Goal: Information Seeking & Learning: Learn about a topic

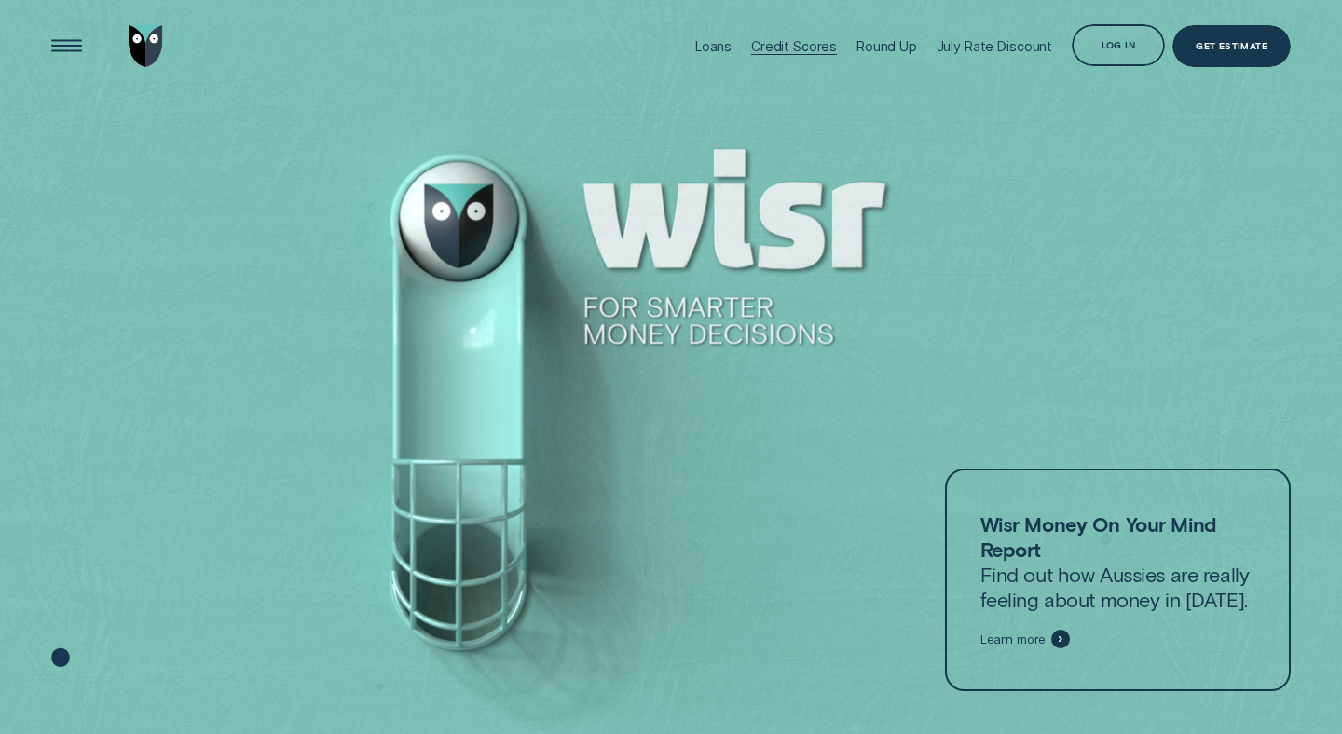
click at [719, 48] on div "Loans" at bounding box center [713, 46] width 36 height 16
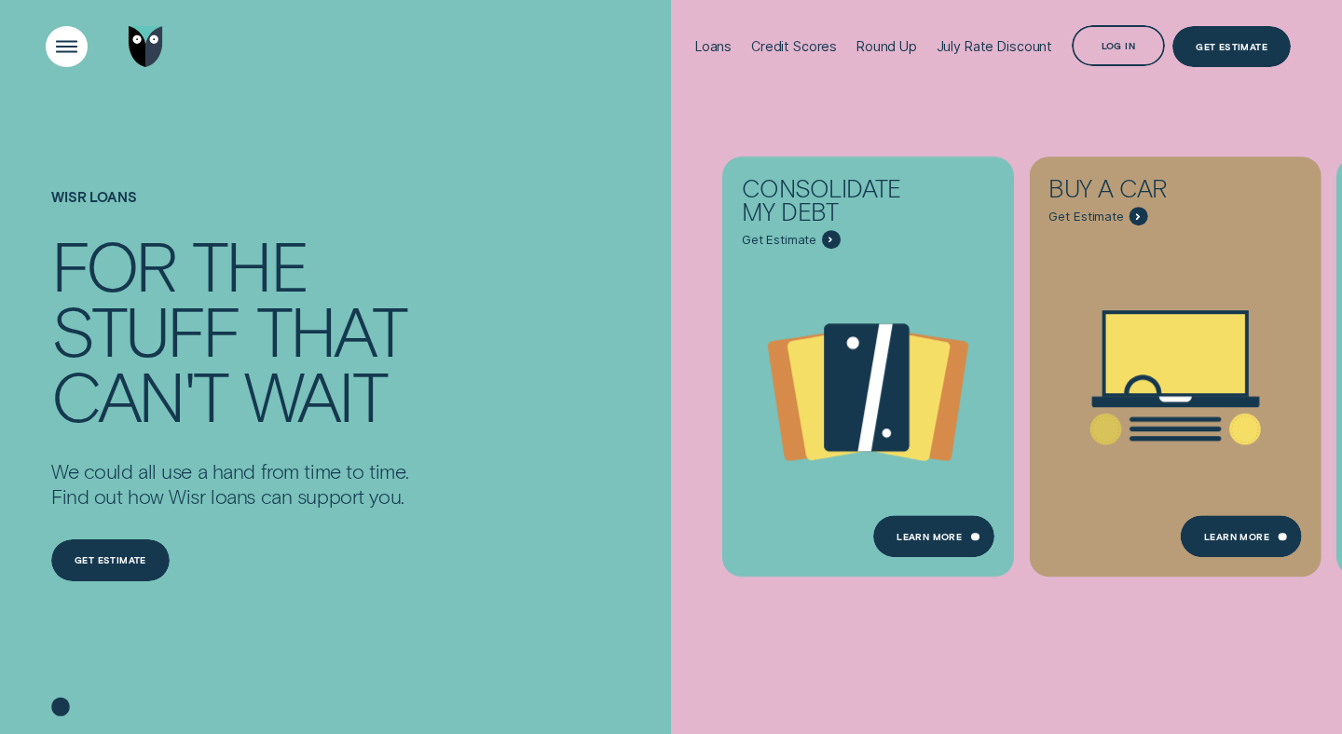
click at [66, 51] on div "Open Menu" at bounding box center [67, 47] width 60 height 60
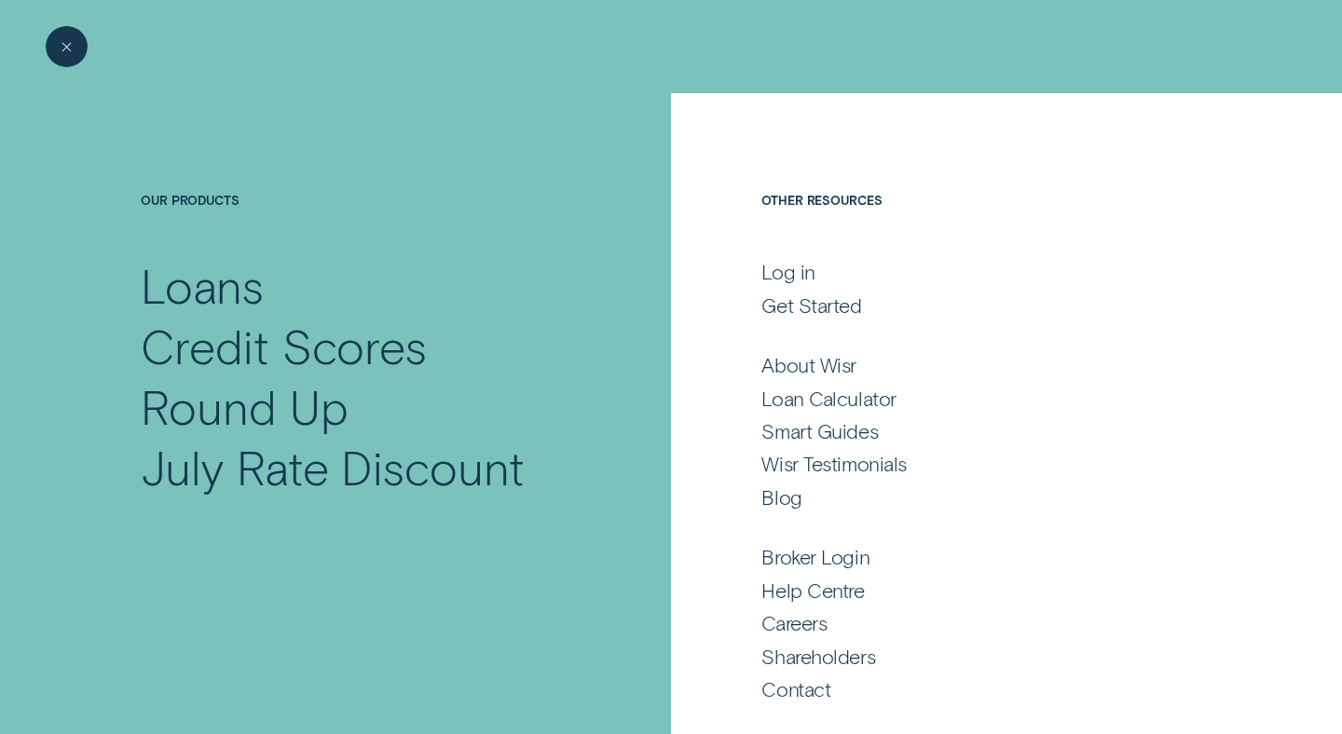
click at [66, 51] on div "Close Menu" at bounding box center [67, 47] width 60 height 60
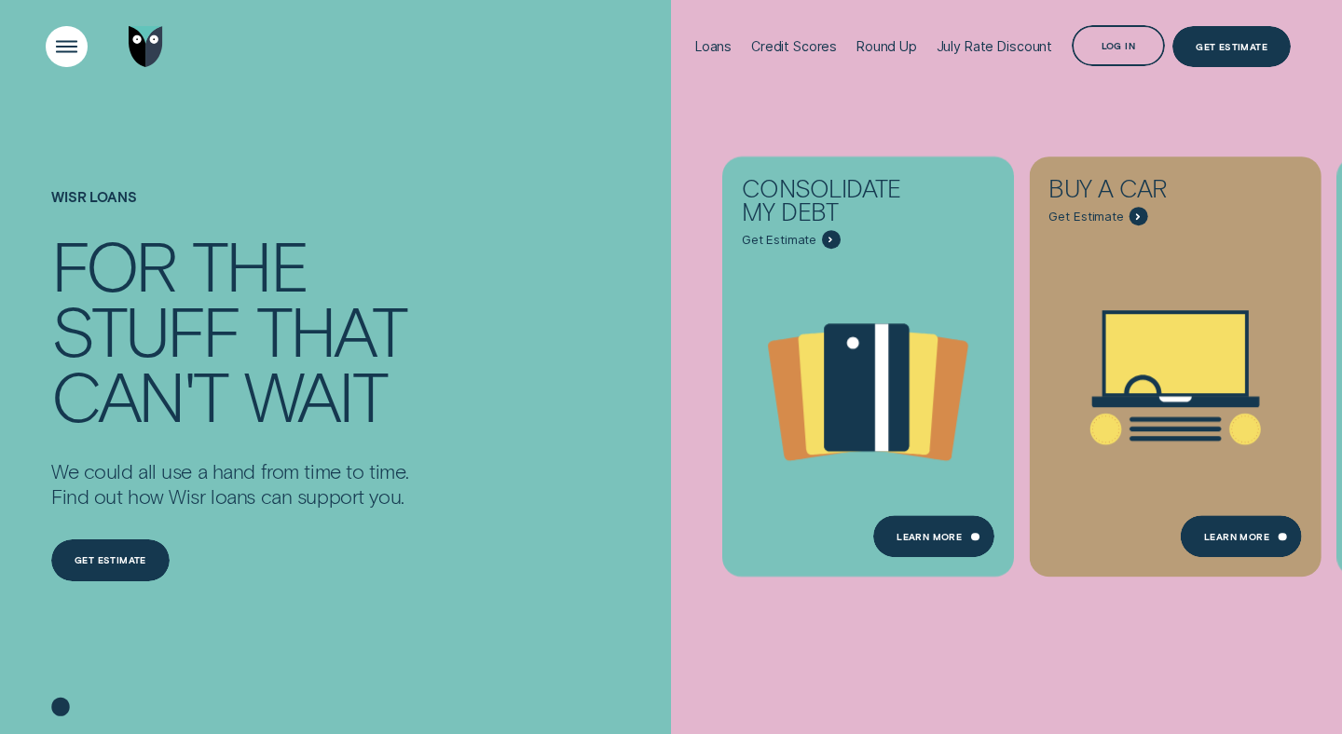
click at [66, 51] on div "Open Menu" at bounding box center [67, 47] width 60 height 60
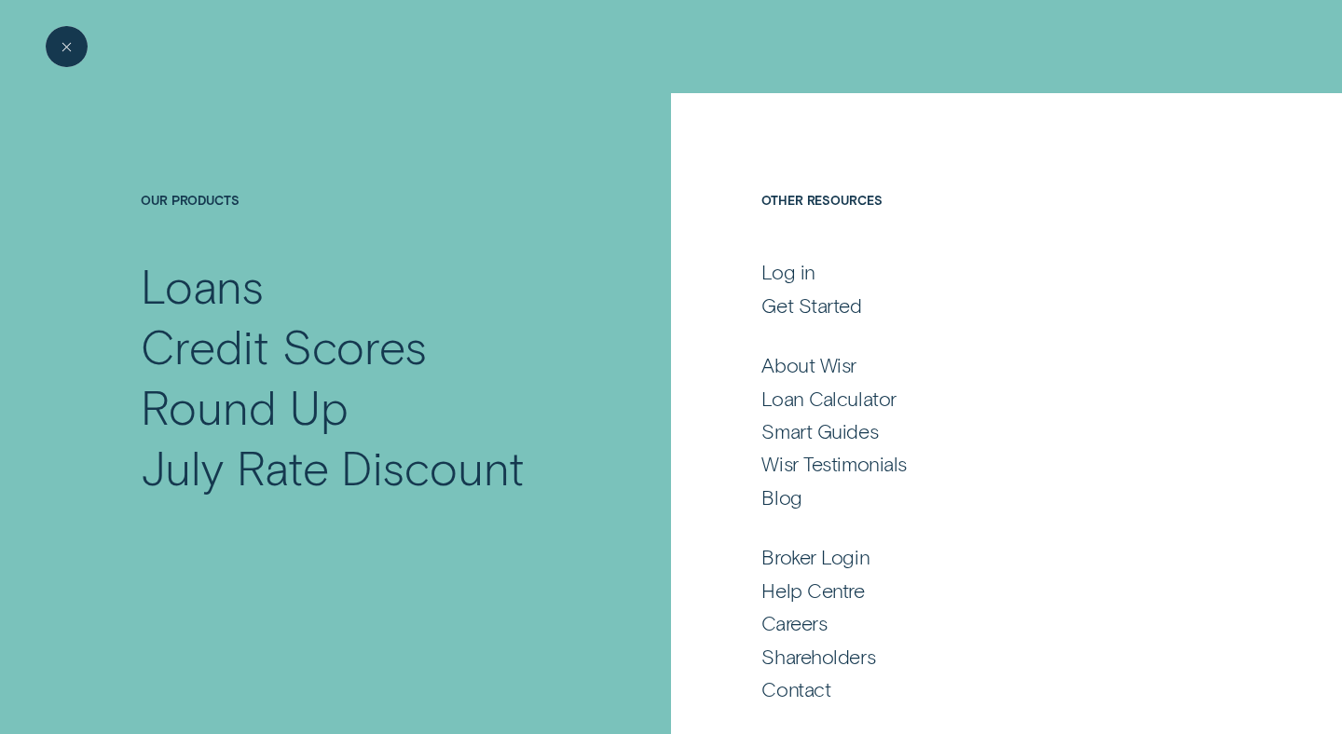
click at [67, 47] on div "Close Menu" at bounding box center [67, 47] width 60 height 60
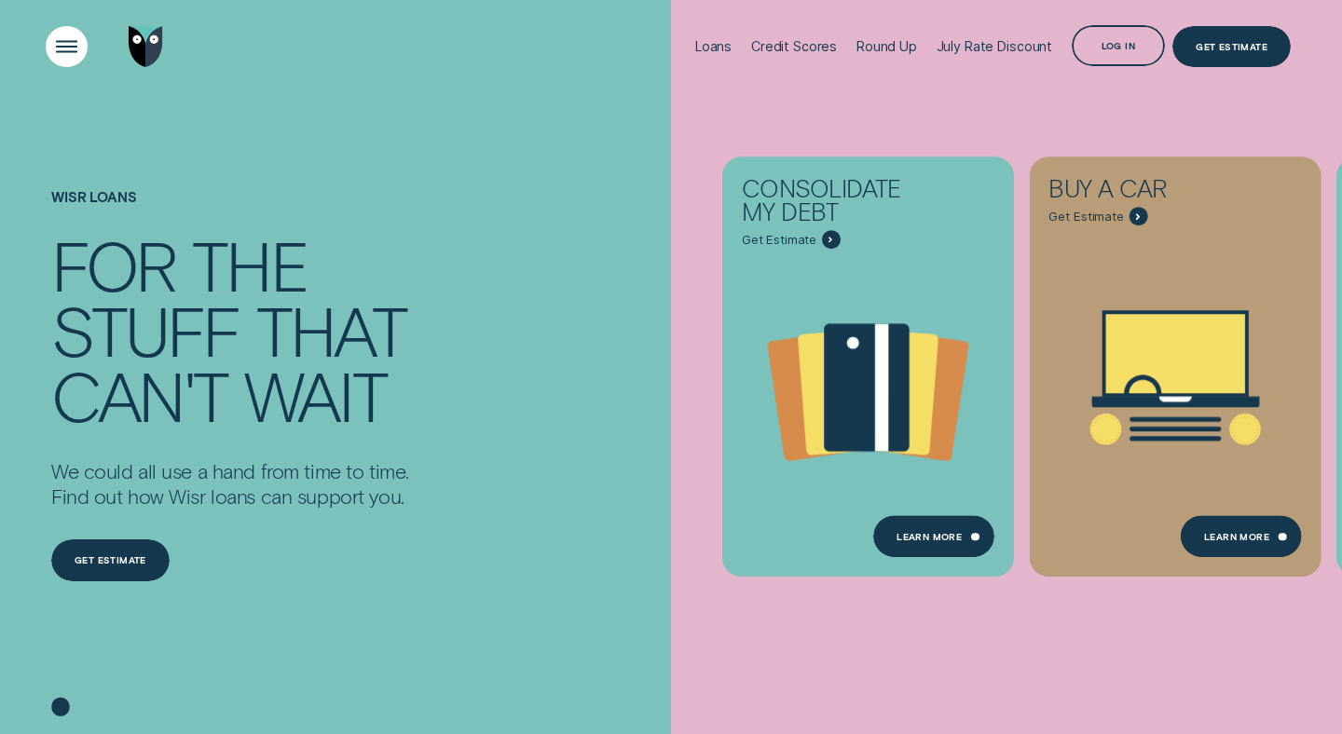
click at [67, 47] on div "Open Menu" at bounding box center [67, 47] width 60 height 60
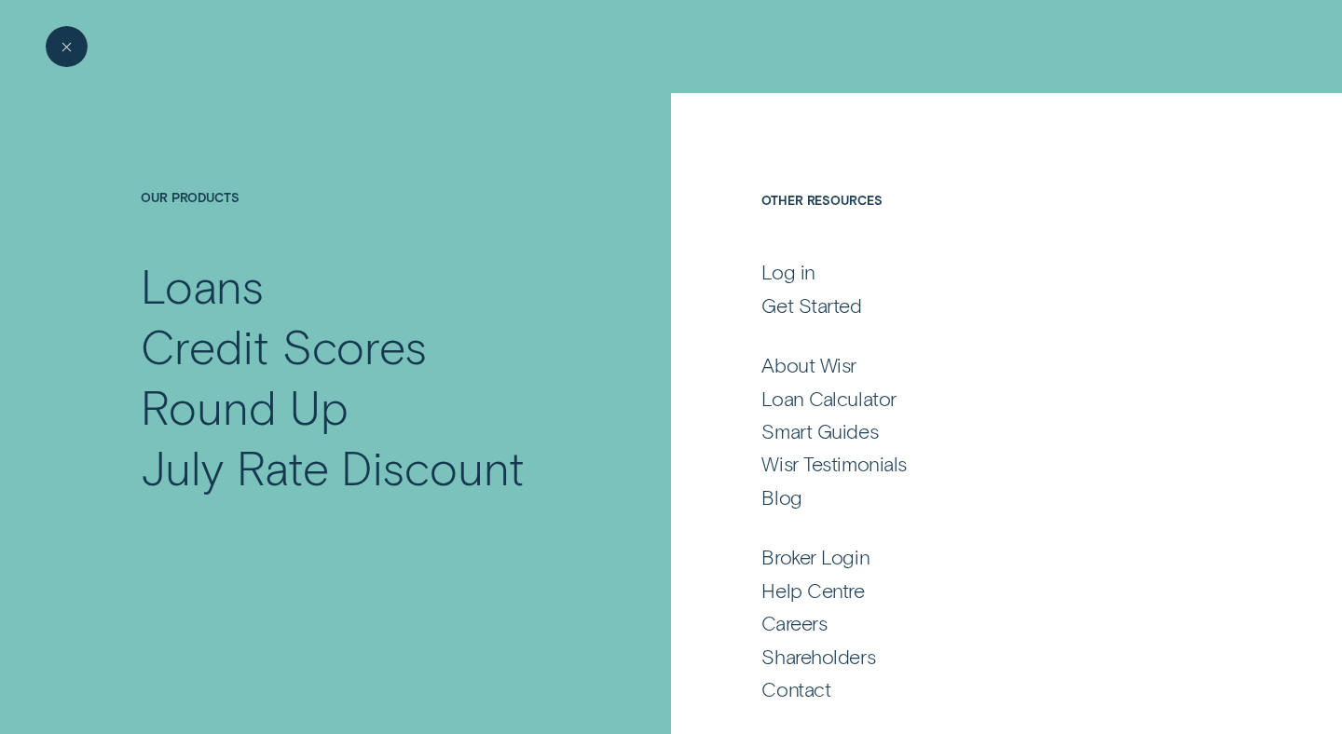
click at [67, 47] on div "Close Menu" at bounding box center [67, 47] width 60 height 60
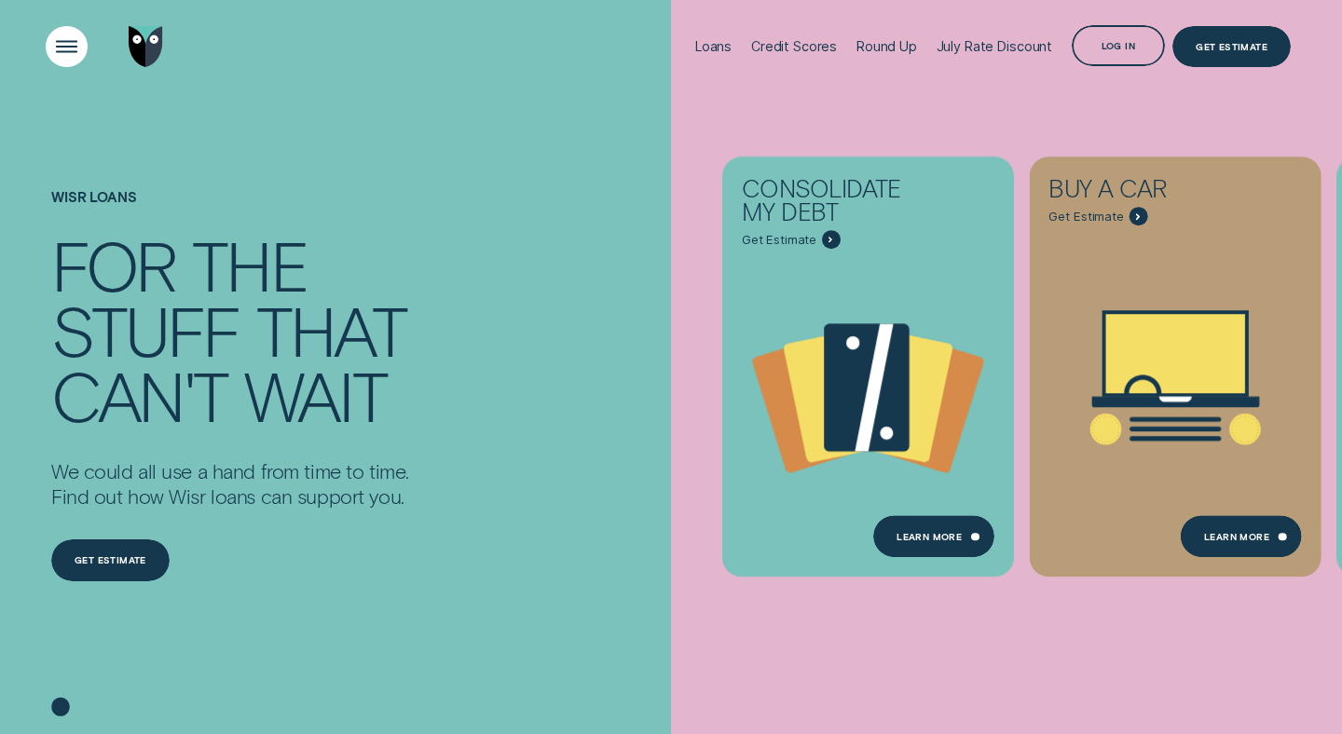
click at [67, 47] on div "Open Menu" at bounding box center [67, 47] width 60 height 60
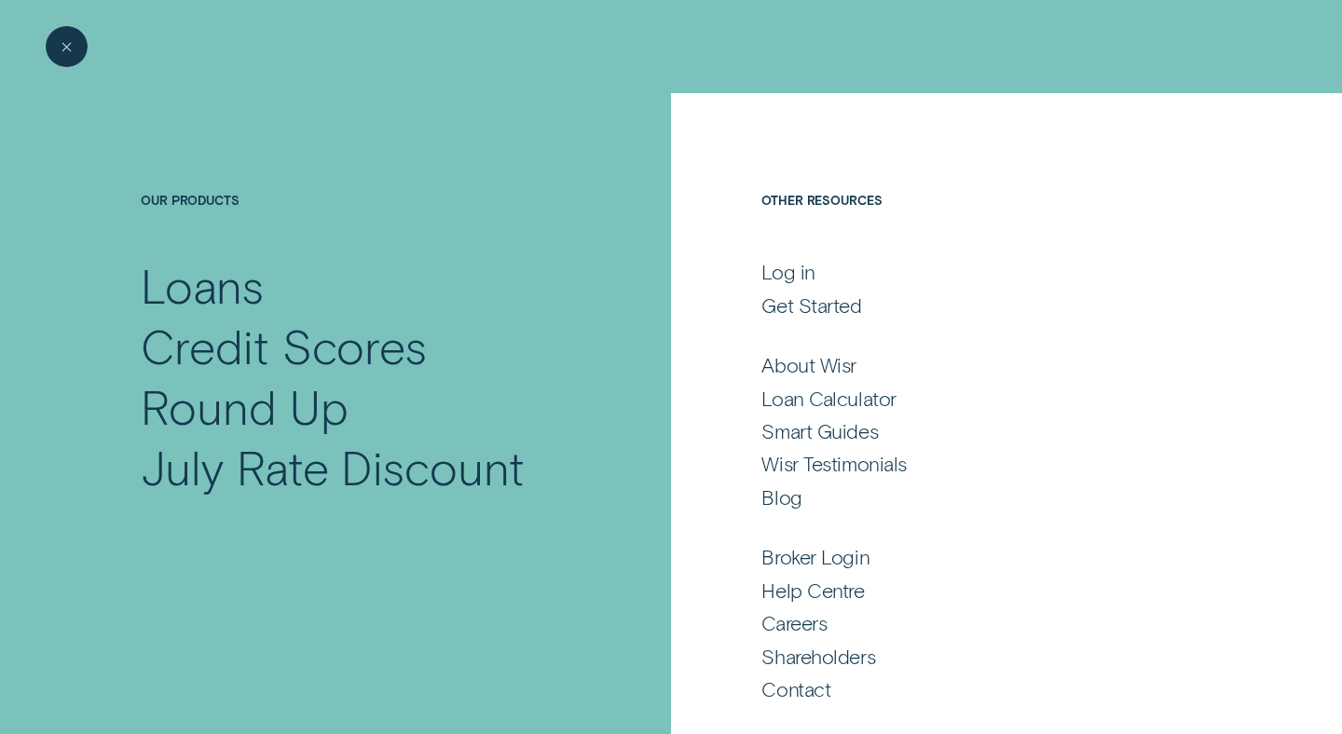
click at [67, 47] on div "Close Menu" at bounding box center [67, 47] width 60 height 60
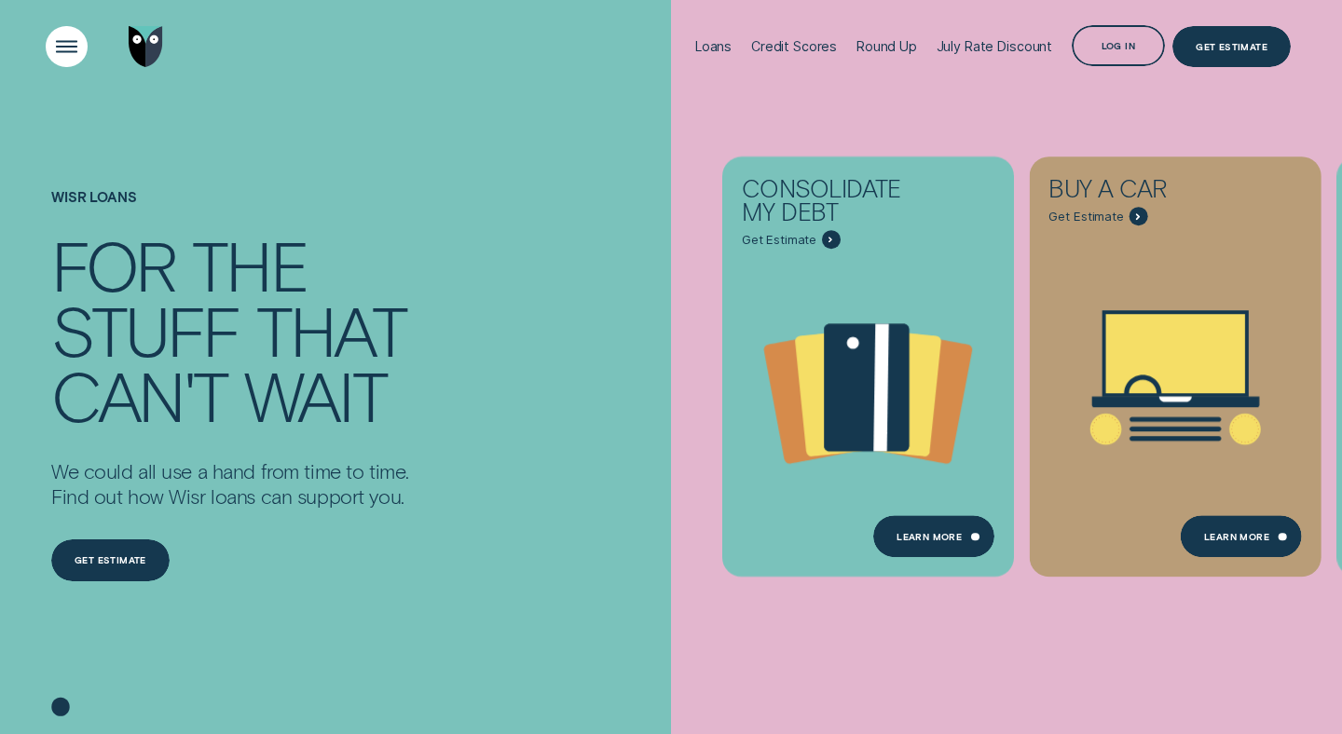
click at [67, 47] on div "Open Menu" at bounding box center [67, 47] width 60 height 60
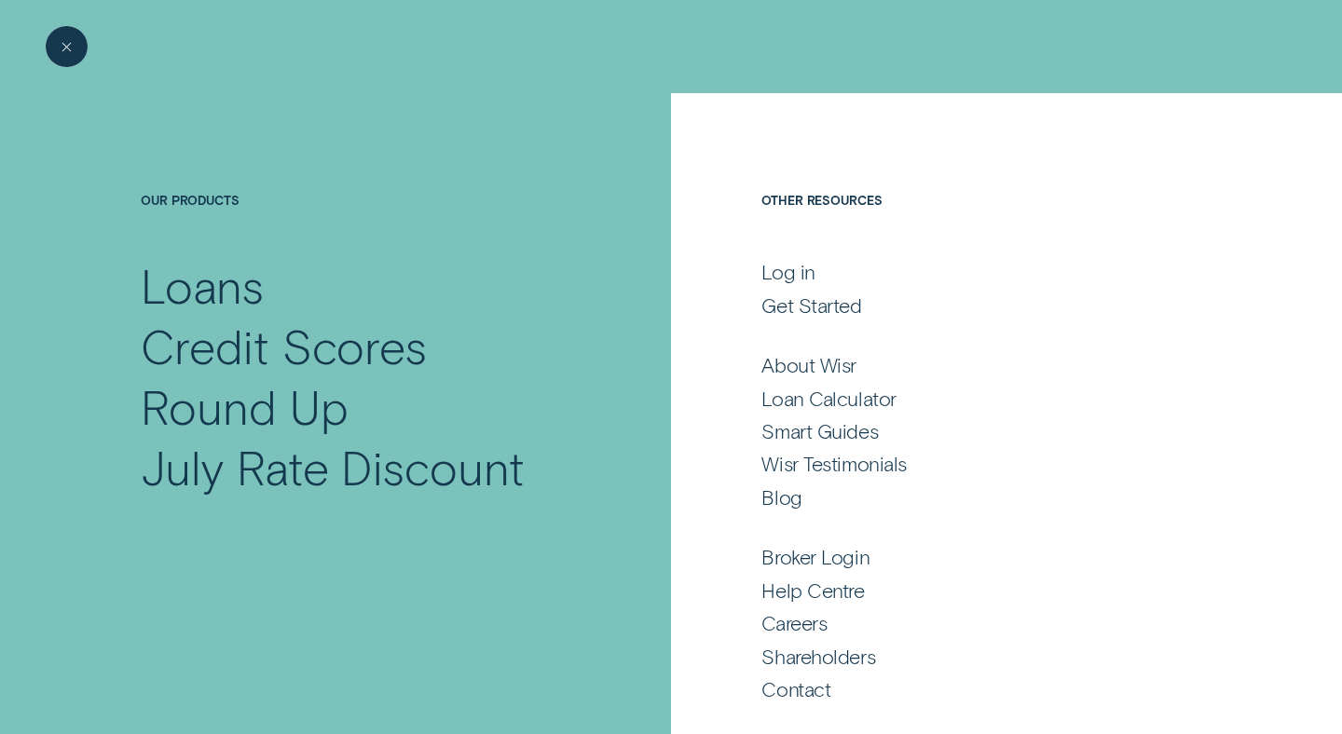
click at [67, 47] on div "Close Menu" at bounding box center [67, 47] width 60 height 60
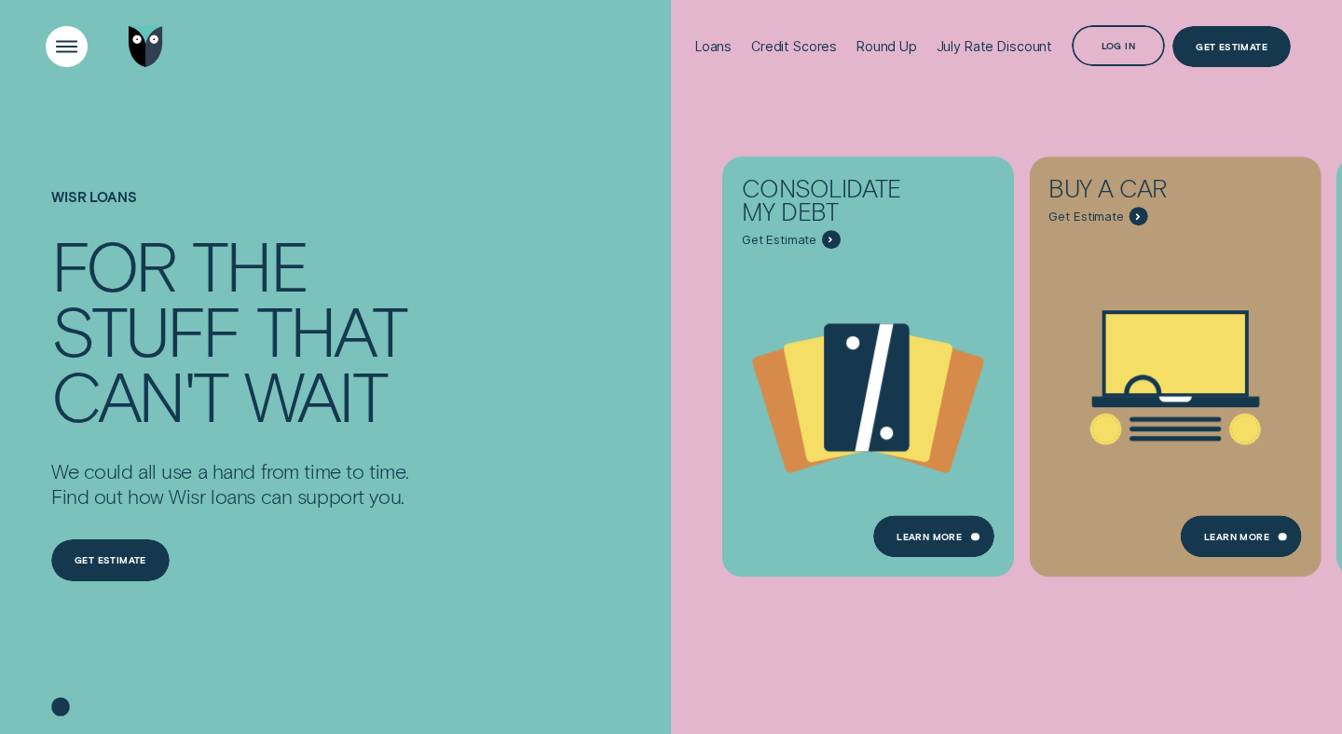
click at [67, 47] on div "Open Menu" at bounding box center [67, 47] width 60 height 60
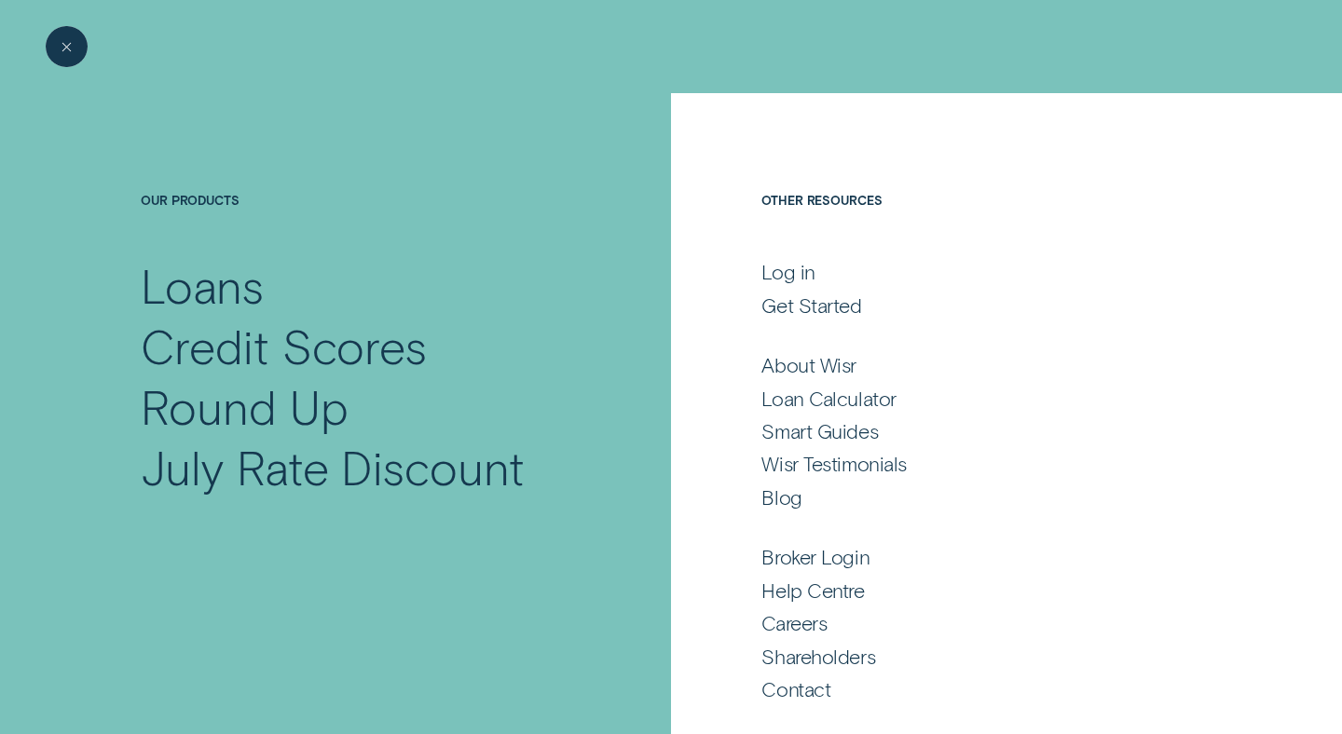
click at [67, 47] on div "Close Menu" at bounding box center [67, 47] width 60 height 60
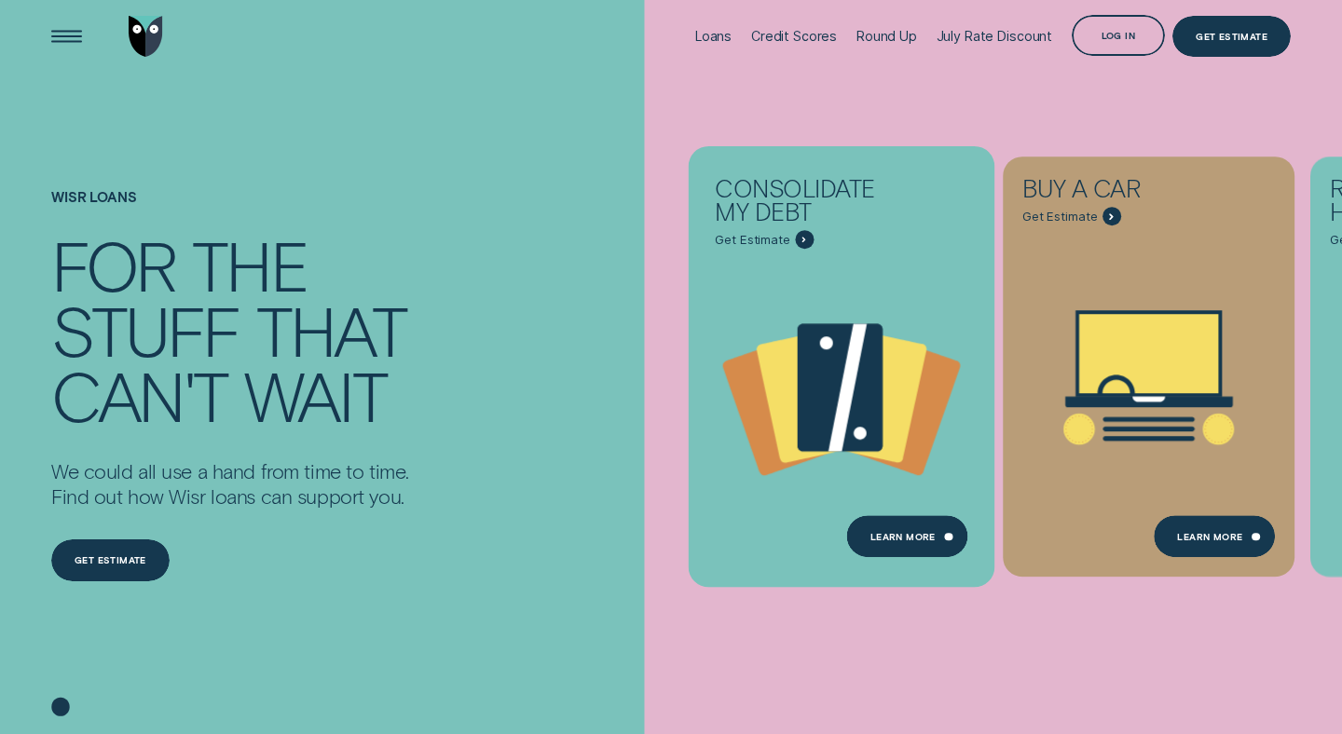
scroll to position [11, 0]
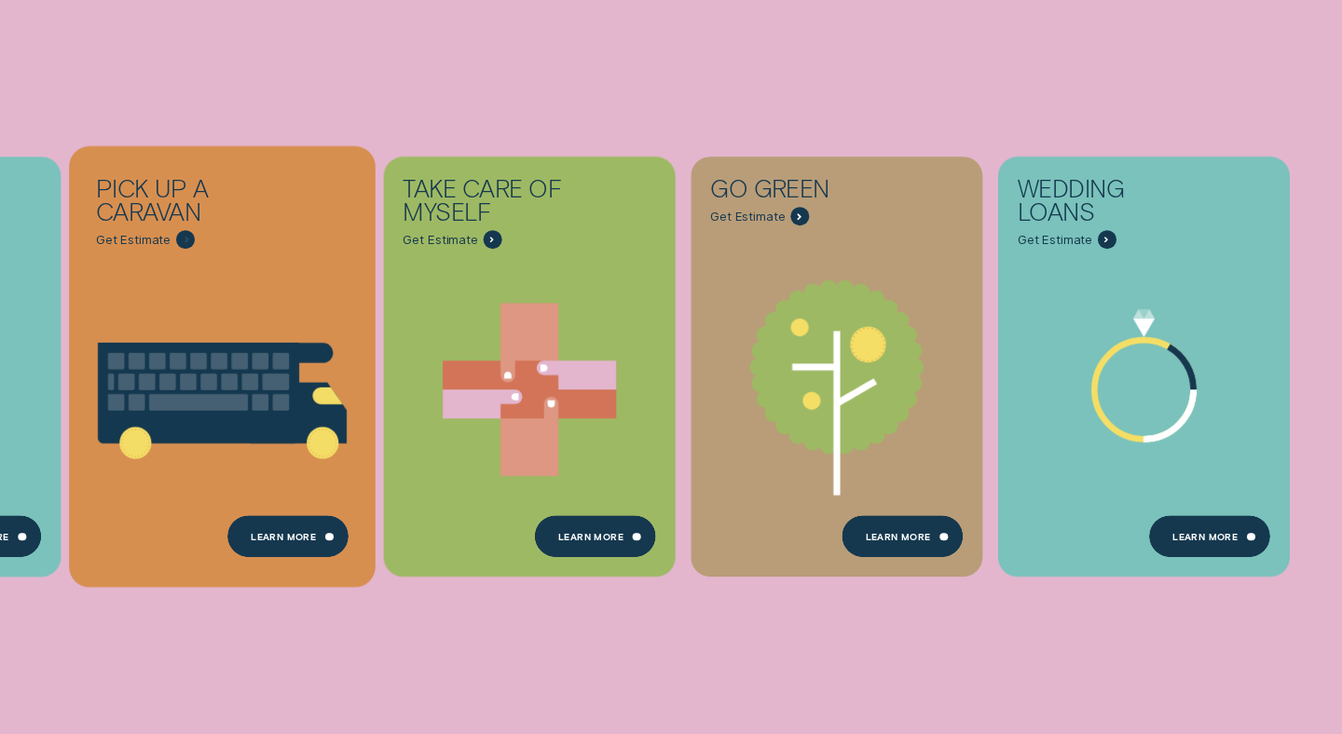
scroll to position [767, 0]
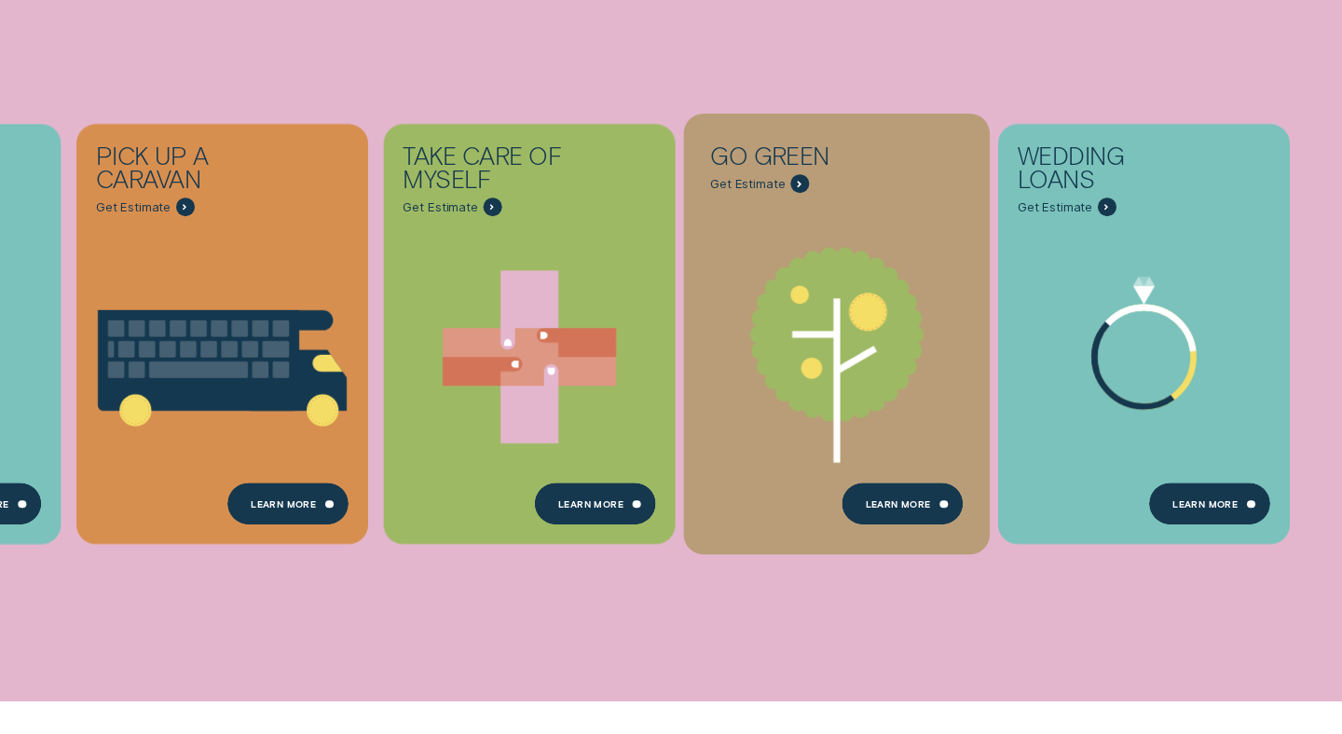
click at [799, 352] on icon "Go green - Learn more" at bounding box center [837, 335] width 174 height 174
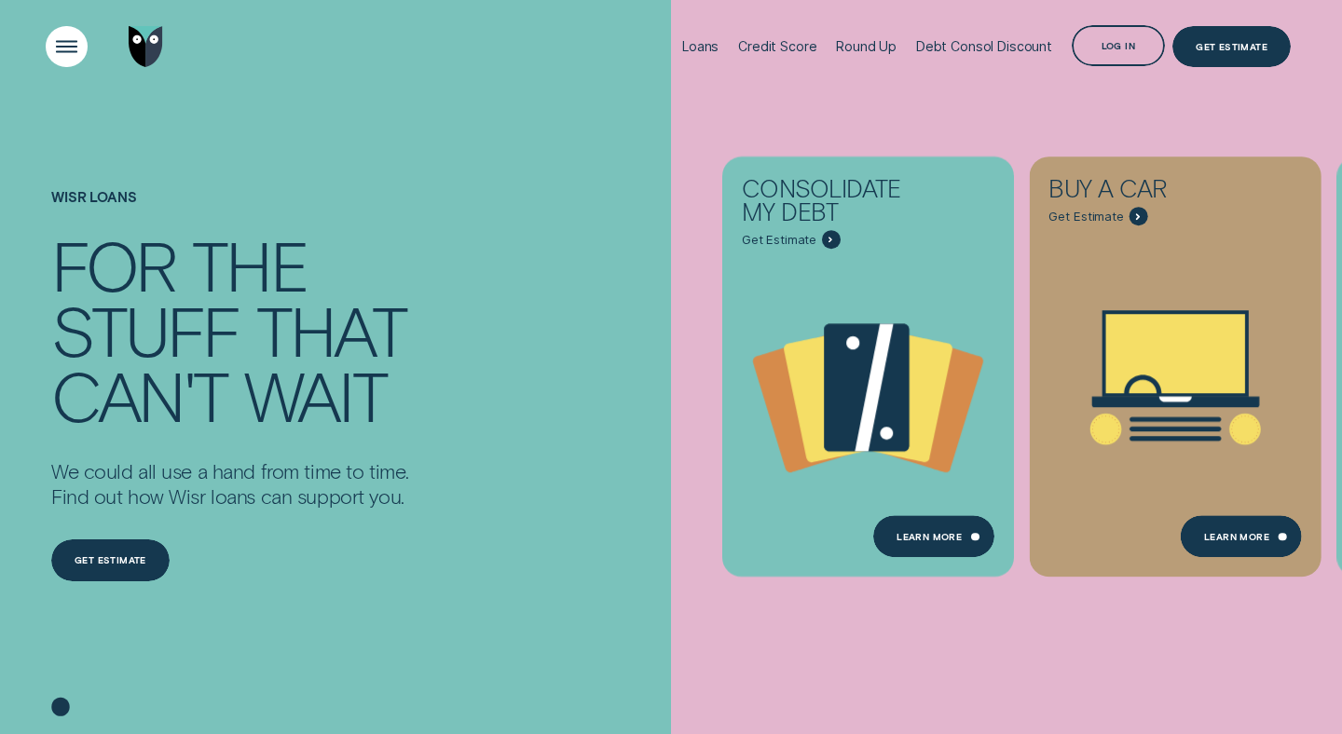
click at [68, 57] on div "Open Menu" at bounding box center [67, 47] width 60 height 60
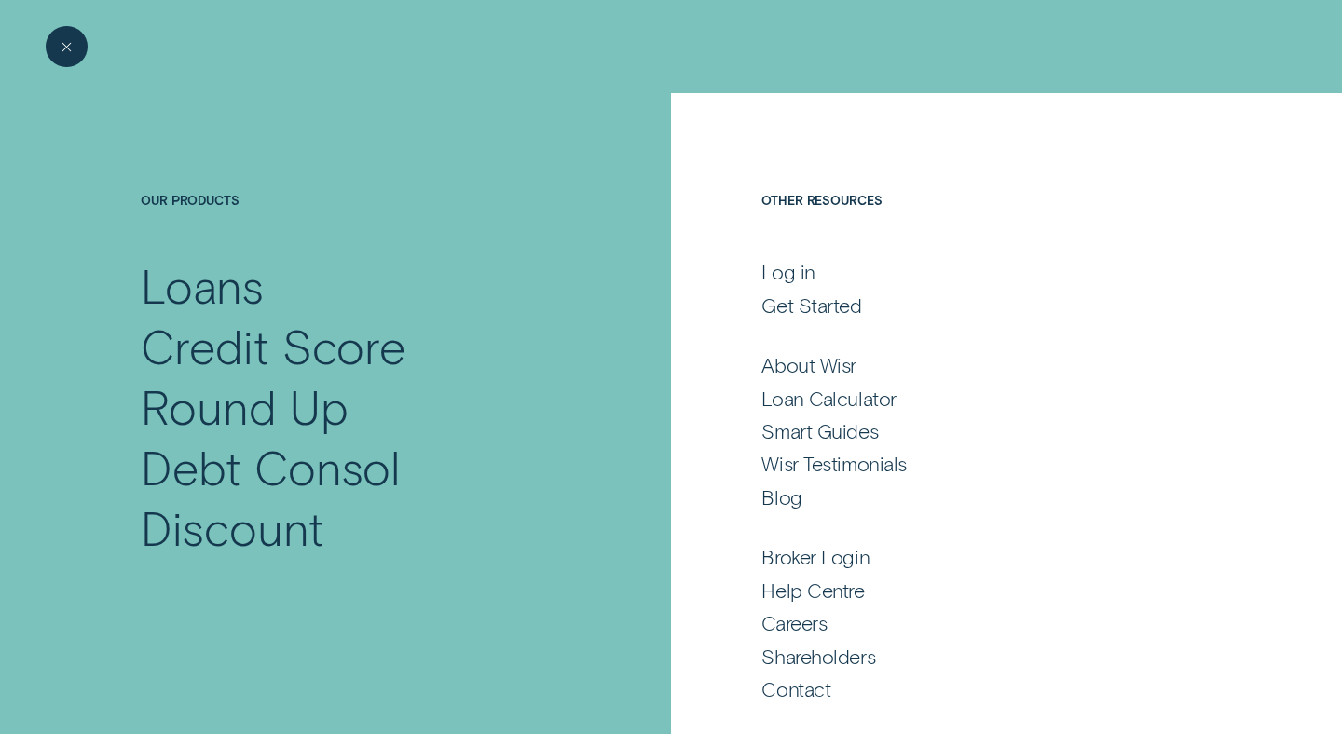
click at [773, 503] on div "Blog" at bounding box center [781, 497] width 40 height 25
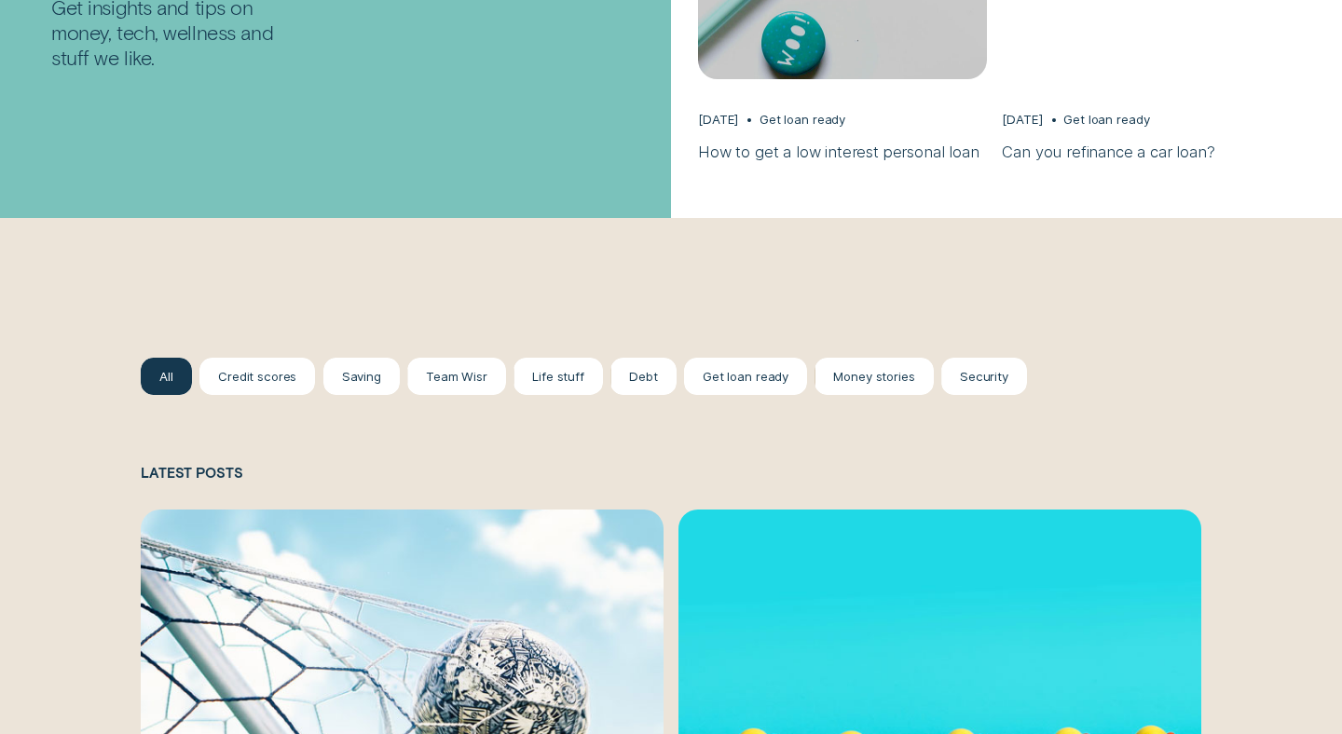
scroll to position [1469, 0]
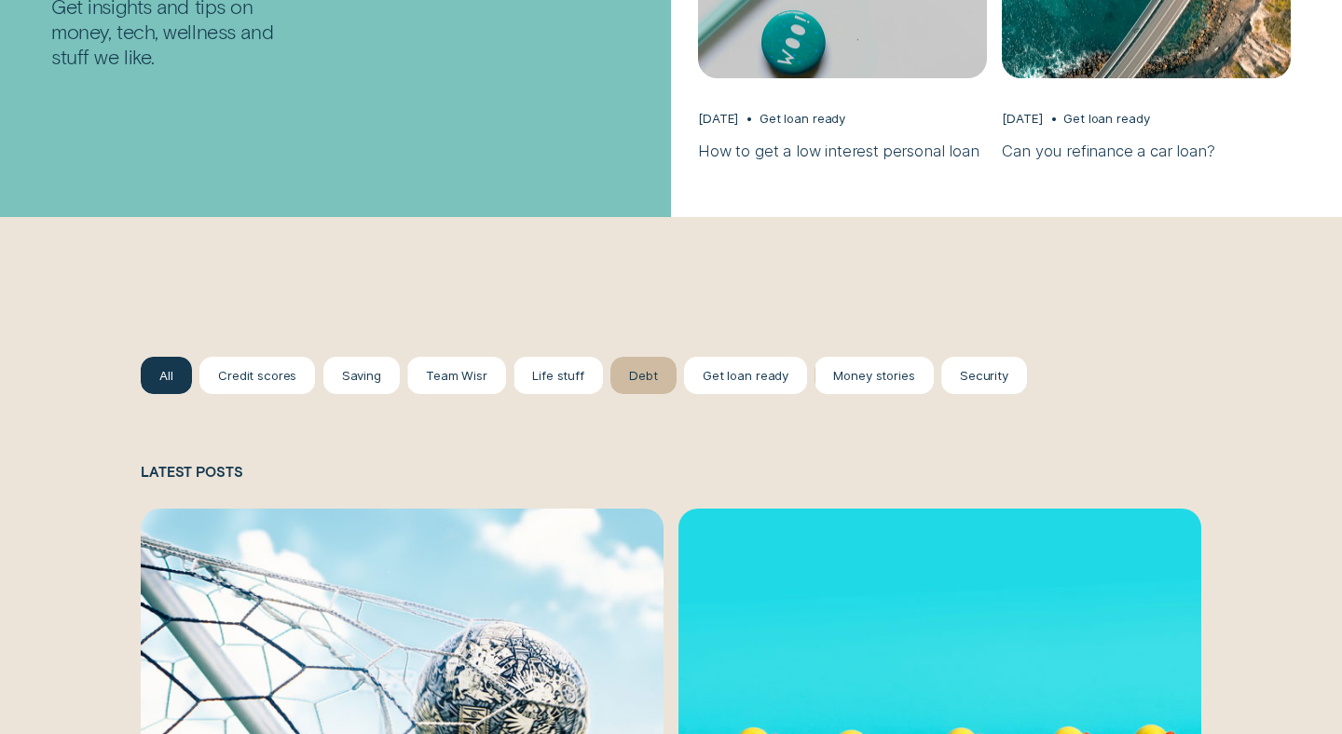
click at [636, 383] on div "Debt" at bounding box center [643, 376] width 28 height 16
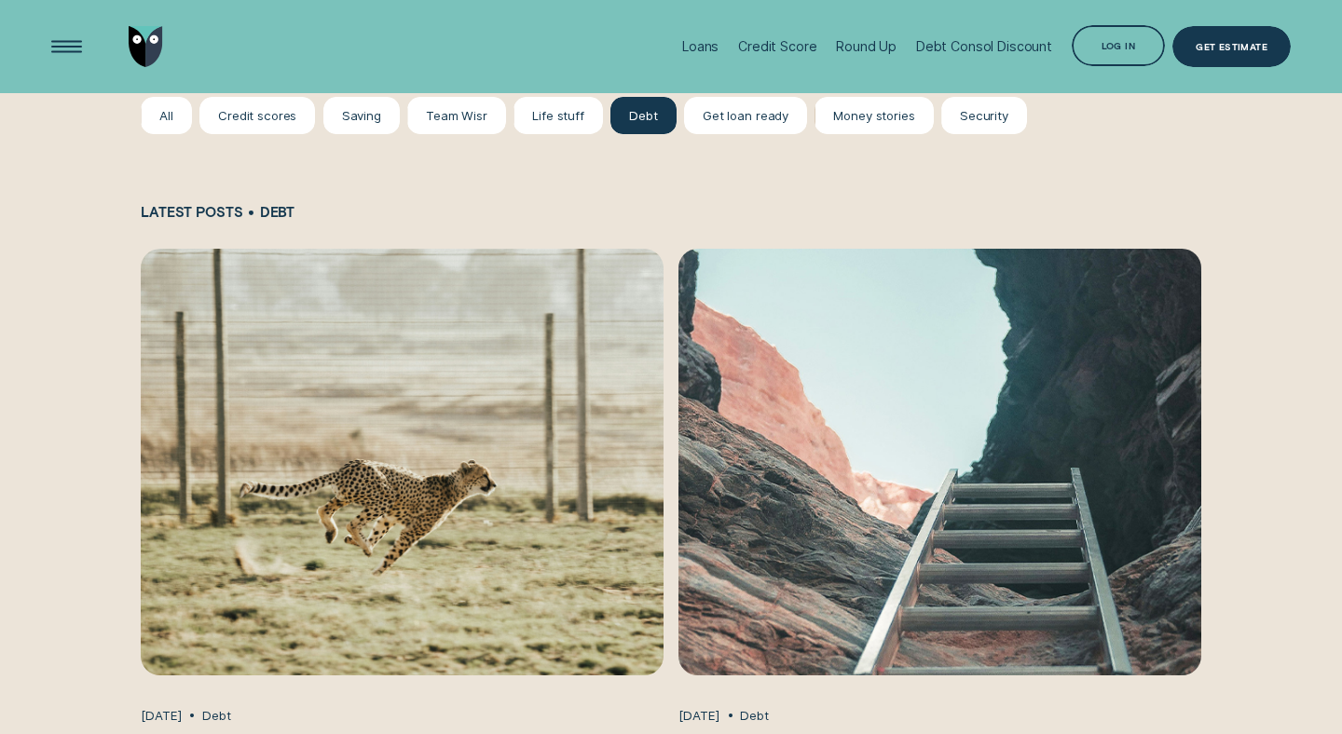
scroll to position [1719, 0]
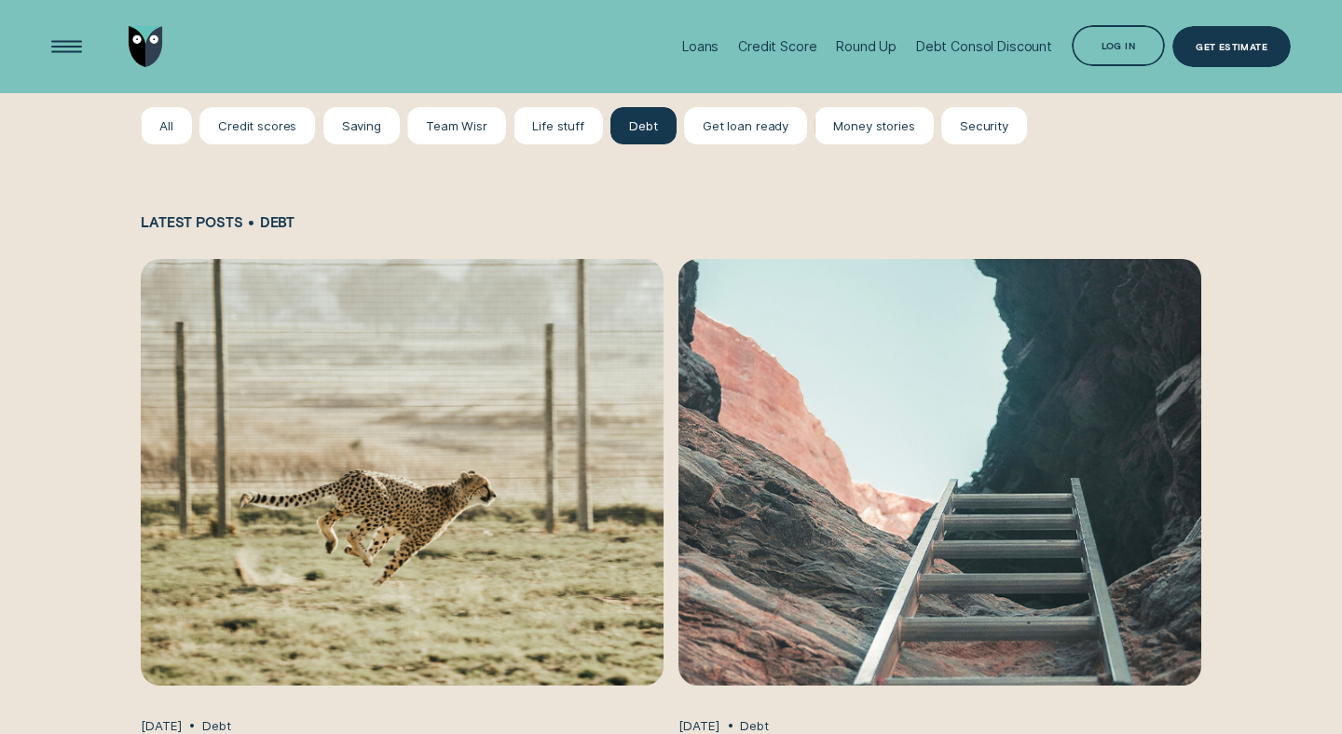
click at [492, 384] on img "How can I pay off my loan faster?, Sep 23 Debt" at bounding box center [402, 472] width 548 height 448
